Goal: Obtain resource: Download file/media

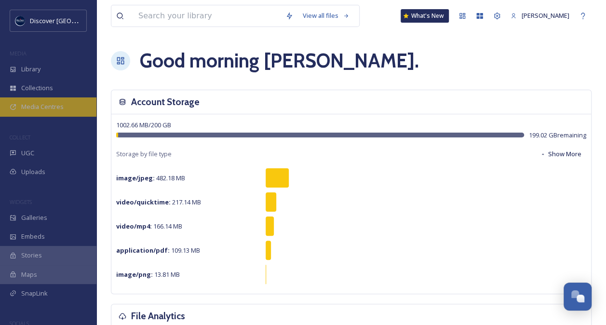
click at [27, 107] on span "Media Centres" at bounding box center [42, 106] width 42 height 9
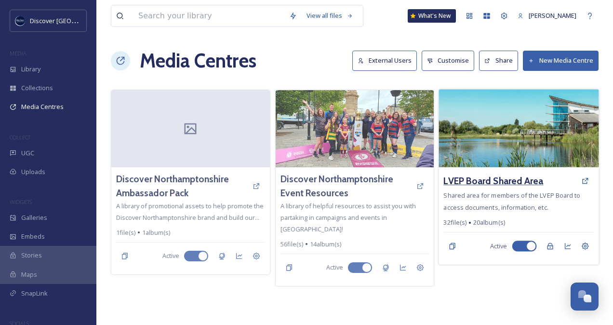
click at [493, 181] on h3 "LVEP Board Shared Area" at bounding box center [494, 181] width 100 height 14
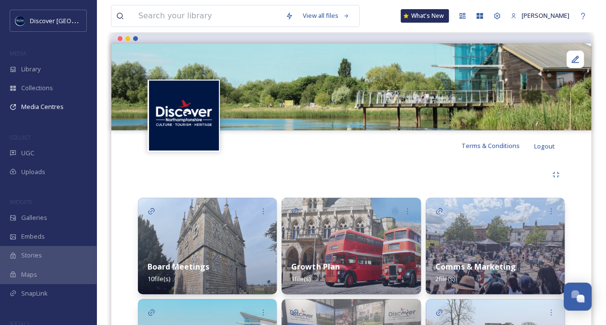
scroll to position [155, 0]
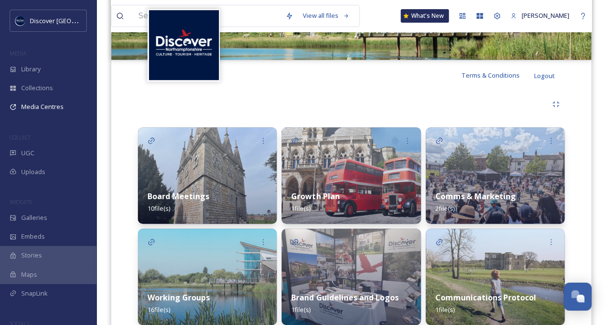
click at [208, 196] on div "Board Meetings 10 file(s)" at bounding box center [207, 202] width 139 height 43
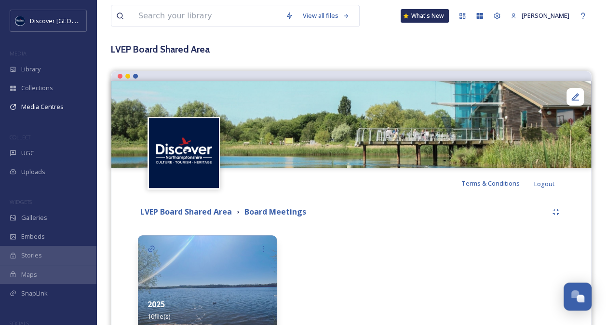
scroll to position [104, 0]
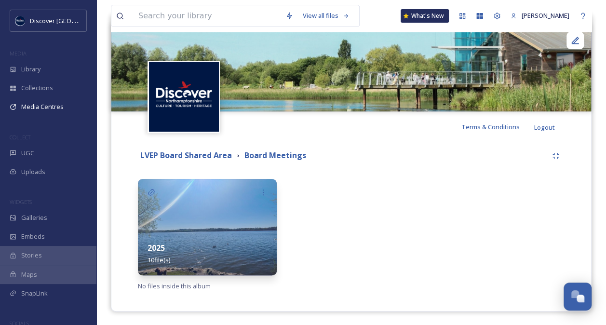
click at [206, 231] on img at bounding box center [207, 227] width 139 height 96
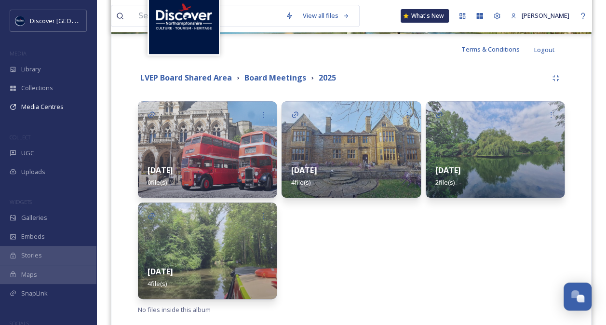
scroll to position [200, 0]
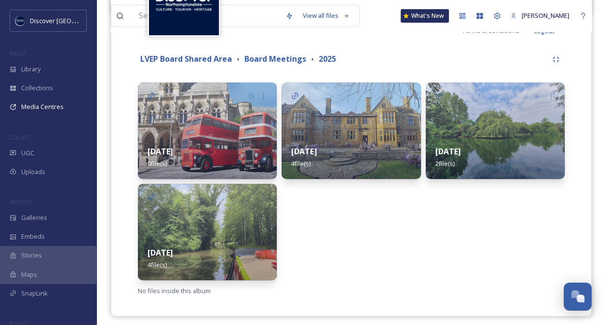
click at [246, 237] on div "[DATE] 4 file(s)" at bounding box center [207, 258] width 139 height 43
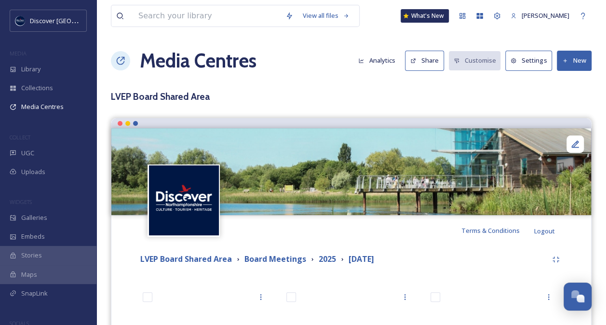
click at [580, 59] on button "New" at bounding box center [574, 61] width 35 height 20
click at [571, 83] on span "Add Files" at bounding box center [568, 83] width 26 height 9
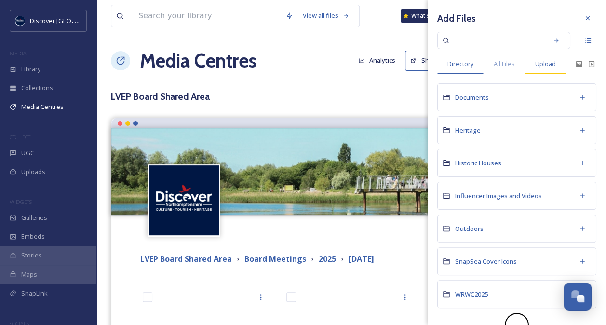
click at [553, 65] on span "Upload" at bounding box center [545, 63] width 21 height 9
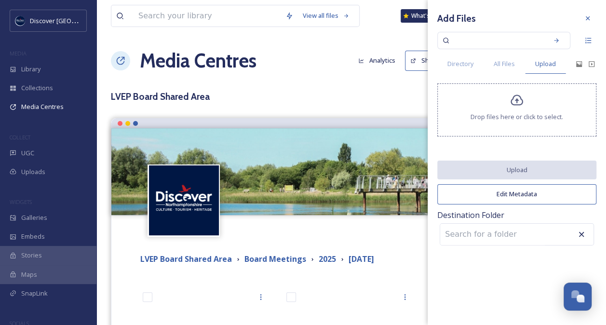
click at [520, 124] on div "Drop files here or click to select." at bounding box center [516, 109] width 159 height 53
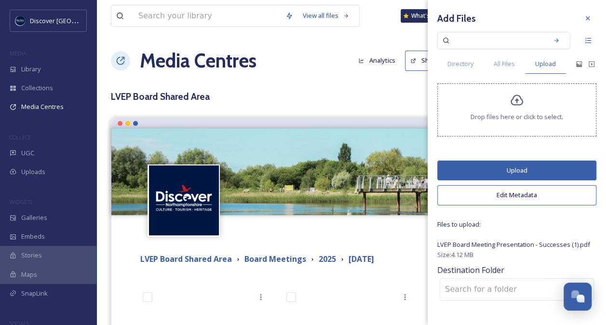
click at [509, 169] on button "Upload" at bounding box center [516, 171] width 159 height 20
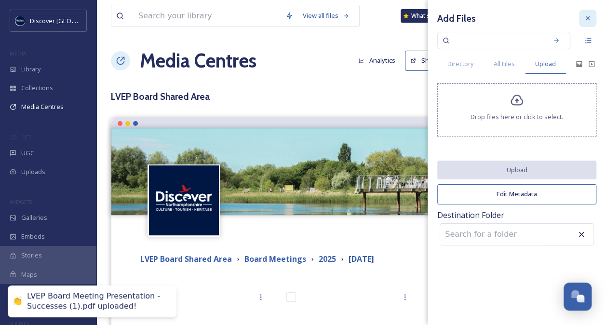
click at [589, 18] on icon at bounding box center [588, 18] width 8 height 8
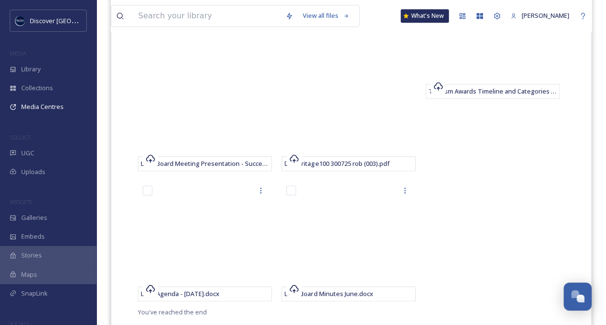
scroll to position [315, 0]
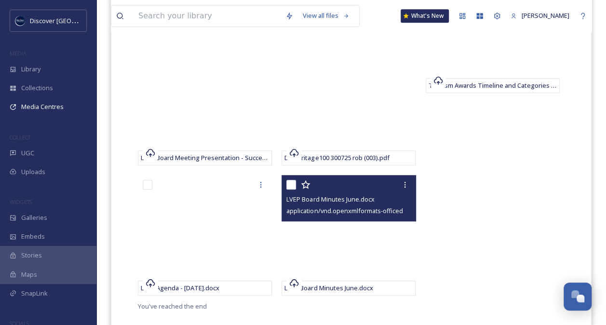
click at [330, 198] on span "LVEP Board Minutes June.docx" at bounding box center [330, 199] width 88 height 9
click at [328, 288] on span "LVEP Board Minutes June.docx" at bounding box center [329, 288] width 88 height 9
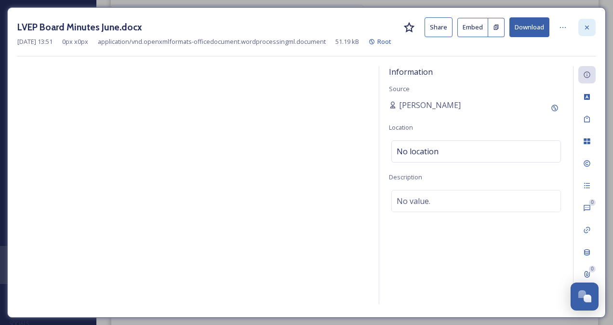
click at [584, 34] on div at bounding box center [587, 27] width 17 height 17
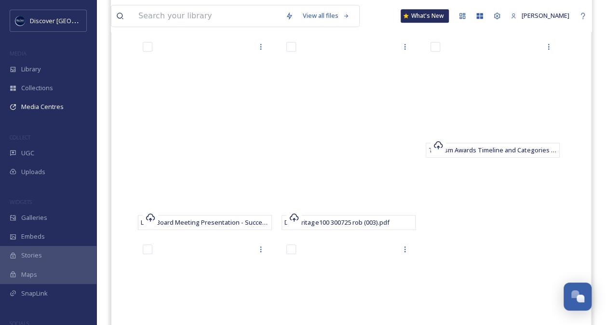
scroll to position [245, 0]
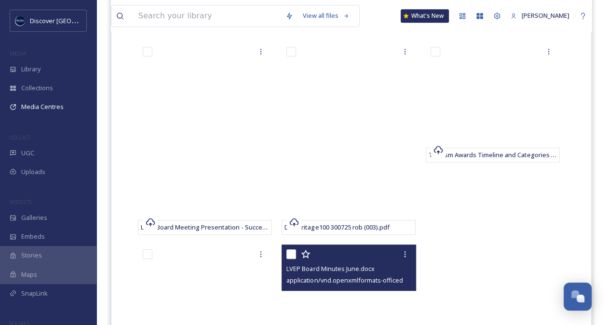
click at [341, 271] on span "LVEP Board Minutes June.docx" at bounding box center [330, 268] width 88 height 9
click at [341, 261] on div at bounding box center [349, 253] width 127 height 17
click at [338, 277] on span "application/vnd.openxmlformats-officedocument.wordprocessingml.document | 51.19…" at bounding box center [420, 279] width 269 height 9
click at [397, 277] on span "application/vnd.openxmlformats-officedocument.wordprocessingml.document | 51.19…" at bounding box center [420, 279] width 269 height 9
click at [408, 250] on icon at bounding box center [405, 254] width 8 height 8
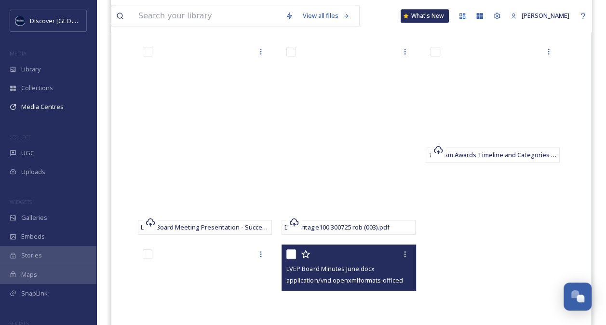
click at [301, 269] on span "LVEP Board Minutes June.docx" at bounding box center [330, 268] width 88 height 9
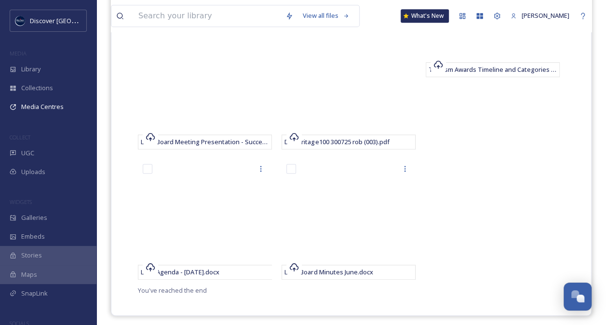
scroll to position [335, 0]
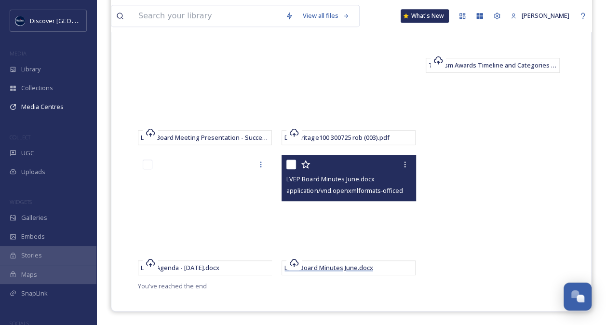
click at [330, 268] on span "LVEP Board Minutes June.docx" at bounding box center [329, 267] width 88 height 9
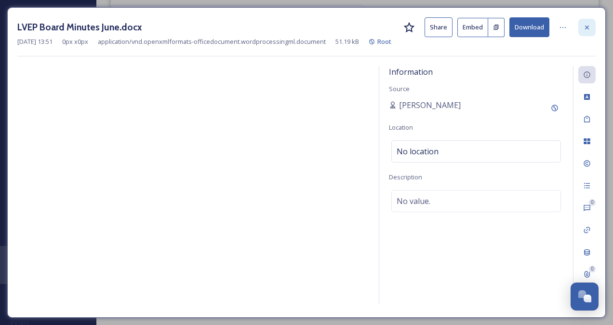
click at [587, 29] on icon at bounding box center [588, 28] width 8 height 8
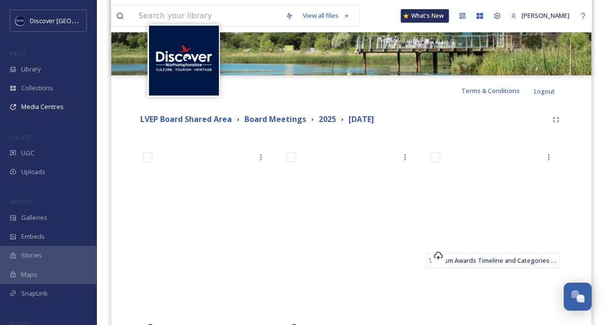
scroll to position [43, 0]
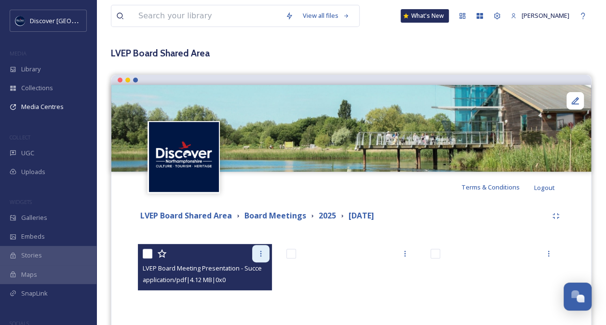
click at [261, 248] on div at bounding box center [260, 253] width 17 height 17
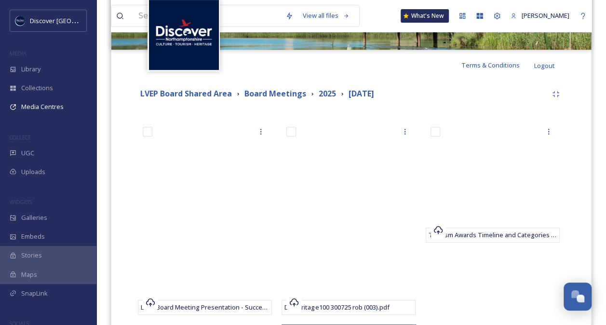
scroll to position [165, 0]
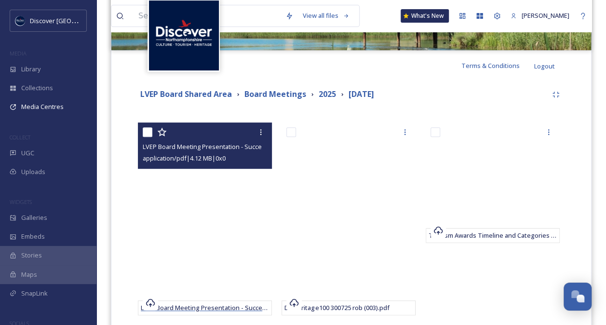
click at [215, 305] on span "LVEP Board Meeting Presentation - Successes (1).pdf" at bounding box center [219, 307] width 156 height 9
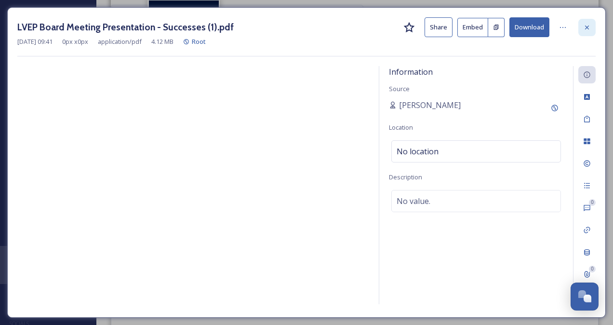
click at [587, 24] on icon at bounding box center [588, 28] width 8 height 8
